Goal: Share content: Share content

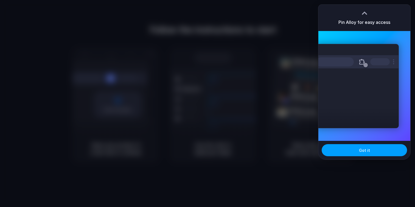
click at [354, 156] on button "Got it" at bounding box center [364, 150] width 85 height 12
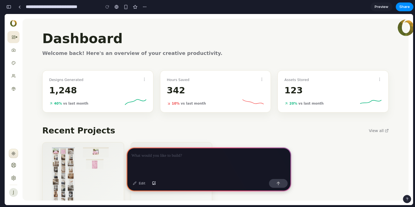
click at [313, 151] on div "AI Image Creation – Bedroom Shots ### **Objective** Produce **4–5 AI-generated …" at bounding box center [215, 190] width 347 height 96
click at [170, 153] on p at bounding box center [209, 156] width 155 height 7
drag, startPoint x: 90, startPoint y: 37, endPoint x: 103, endPoint y: 39, distance: 13.0
click at [103, 39] on h1 "Dashboard" at bounding box center [215, 38] width 347 height 13
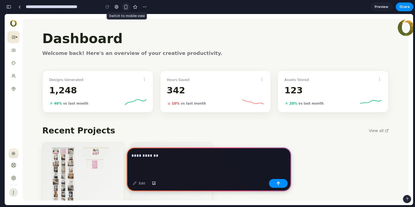
click at [125, 7] on div "button" at bounding box center [126, 7] width 5 height 5
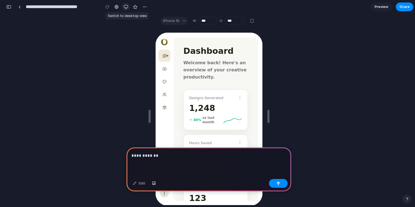
click at [125, 7] on div "button" at bounding box center [126, 7] width 4 height 4
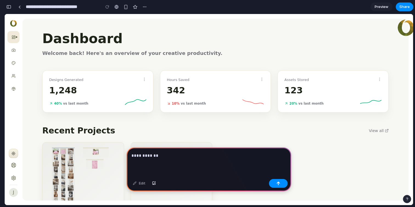
click at [186, 160] on div "**********" at bounding box center [209, 162] width 165 height 29
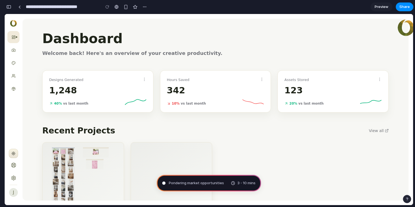
click at [214, 180] on div "Pondering market opportunities 3 - 10 mins" at bounding box center [209, 183] width 104 height 16
click at [234, 184] on div "3 - 10 mins" at bounding box center [243, 183] width 25 height 5
click at [241, 183] on span "3 - 10 mins" at bounding box center [247, 183] width 18 height 5
click at [201, 183] on span "Untangling possibilities ." at bounding box center [189, 183] width 41 height 5
click at [163, 184] on div at bounding box center [164, 183] width 3 height 3
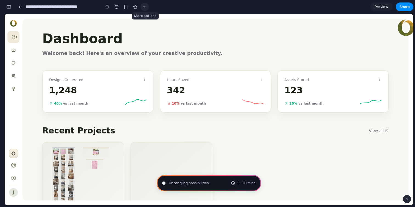
click at [146, 9] on button "button" at bounding box center [145, 7] width 8 height 8
click at [146, 8] on div "Duplicate Delete" at bounding box center [207, 103] width 415 height 207
click at [242, 184] on span "3 - 10 mins" at bounding box center [247, 183] width 18 height 5
type input "**********"
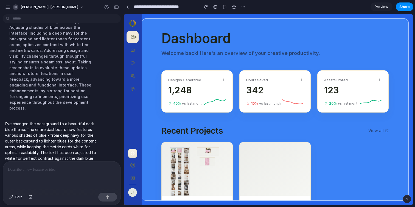
click at [46, 174] on div at bounding box center [62, 176] width 118 height 29
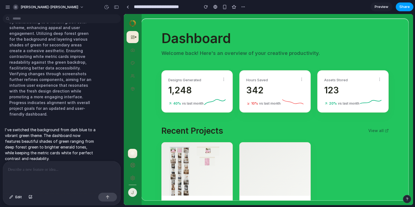
click at [408, 7] on span "Share" at bounding box center [405, 6] width 10 height 5
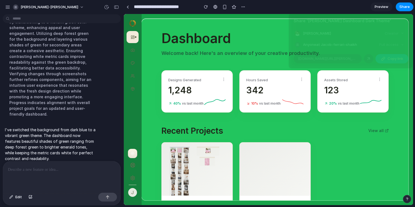
click at [393, 59] on span "Copy link" at bounding box center [396, 58] width 16 height 5
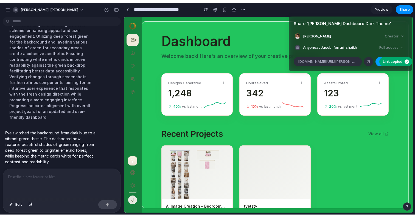
scroll to position [137, 0]
